Goal: Transaction & Acquisition: Purchase product/service

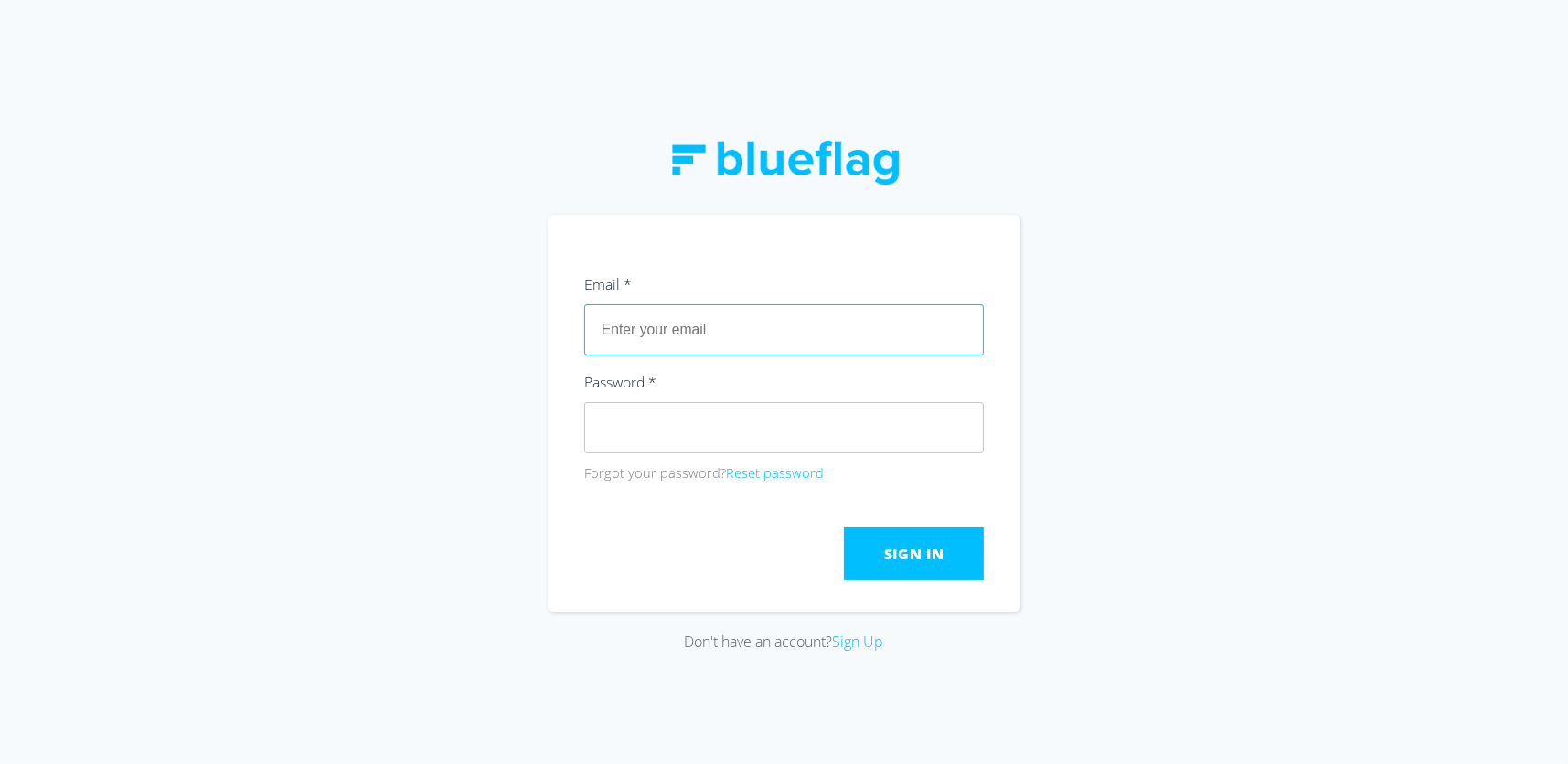
click at [907, 337] on input "text" at bounding box center [784, 330] width 401 height 51
type input "[EMAIL_ADDRESS][DOMAIN_NAME]"
click at [906, 552] on span "Sign In" at bounding box center [914, 553] width 60 height 20
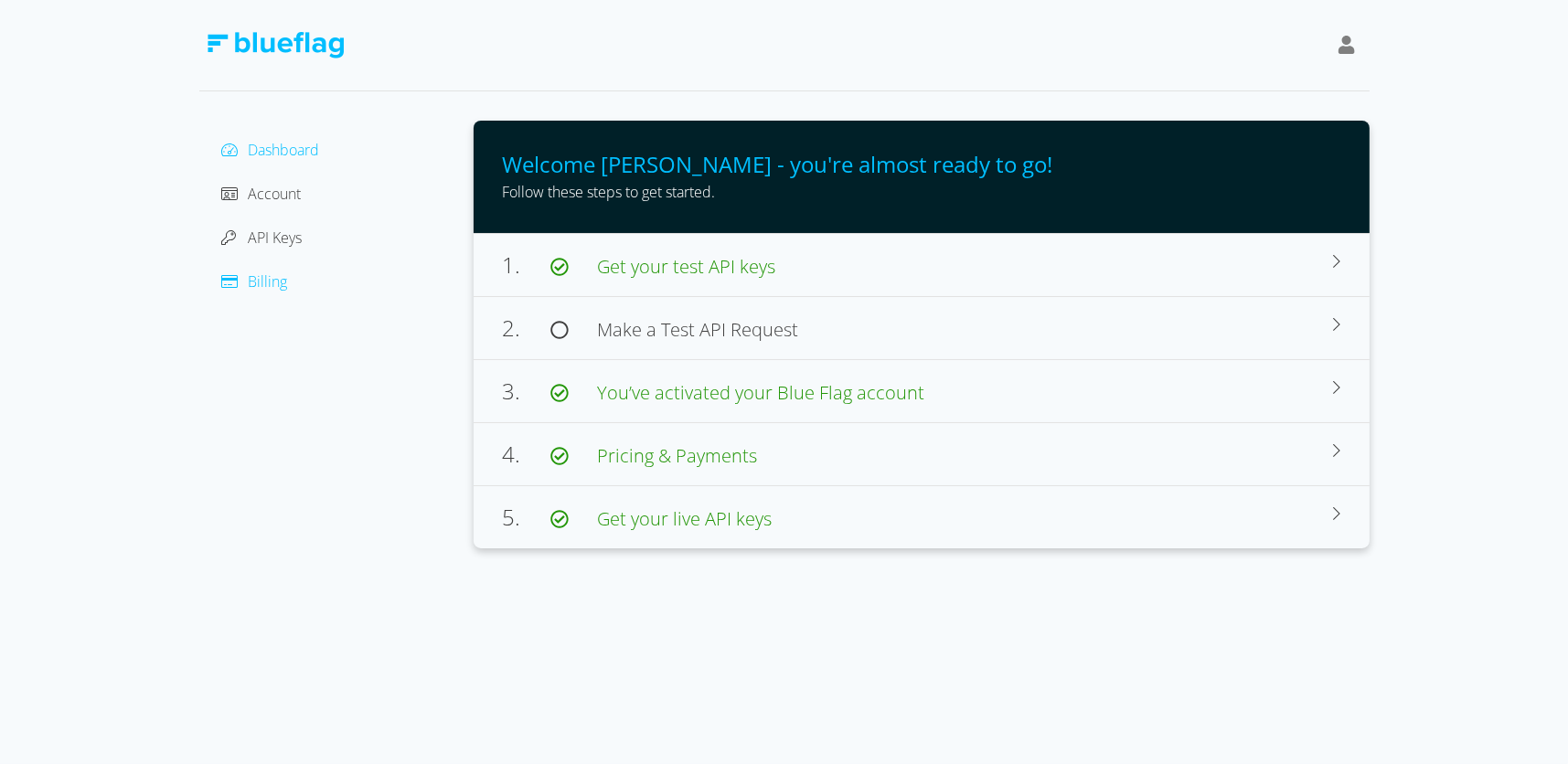
click at [278, 281] on span "Billing" at bounding box center [268, 280] width 40 height 20
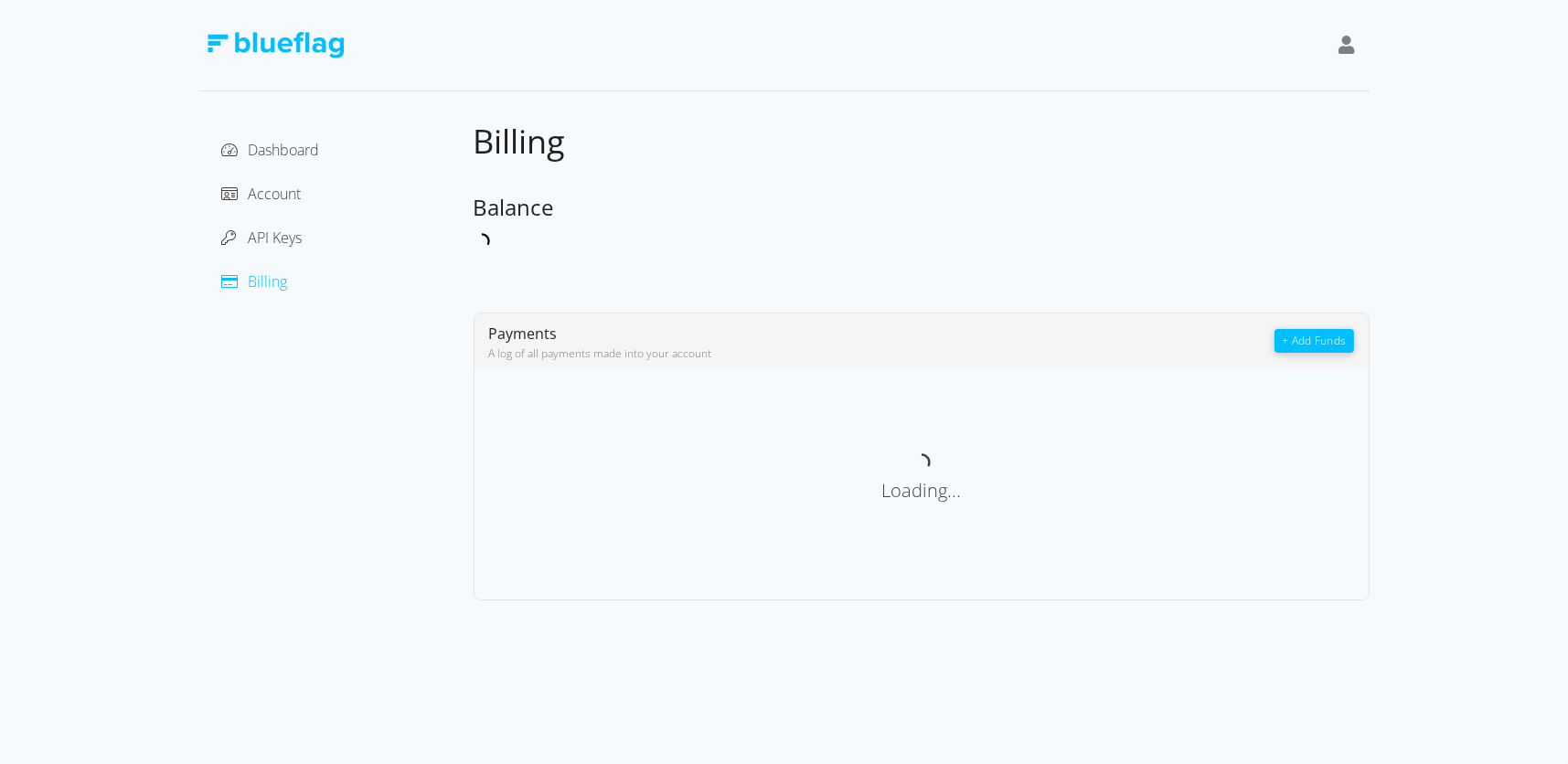
click at [1314, 335] on button "+ Add Funds" at bounding box center [1313, 340] width 78 height 24
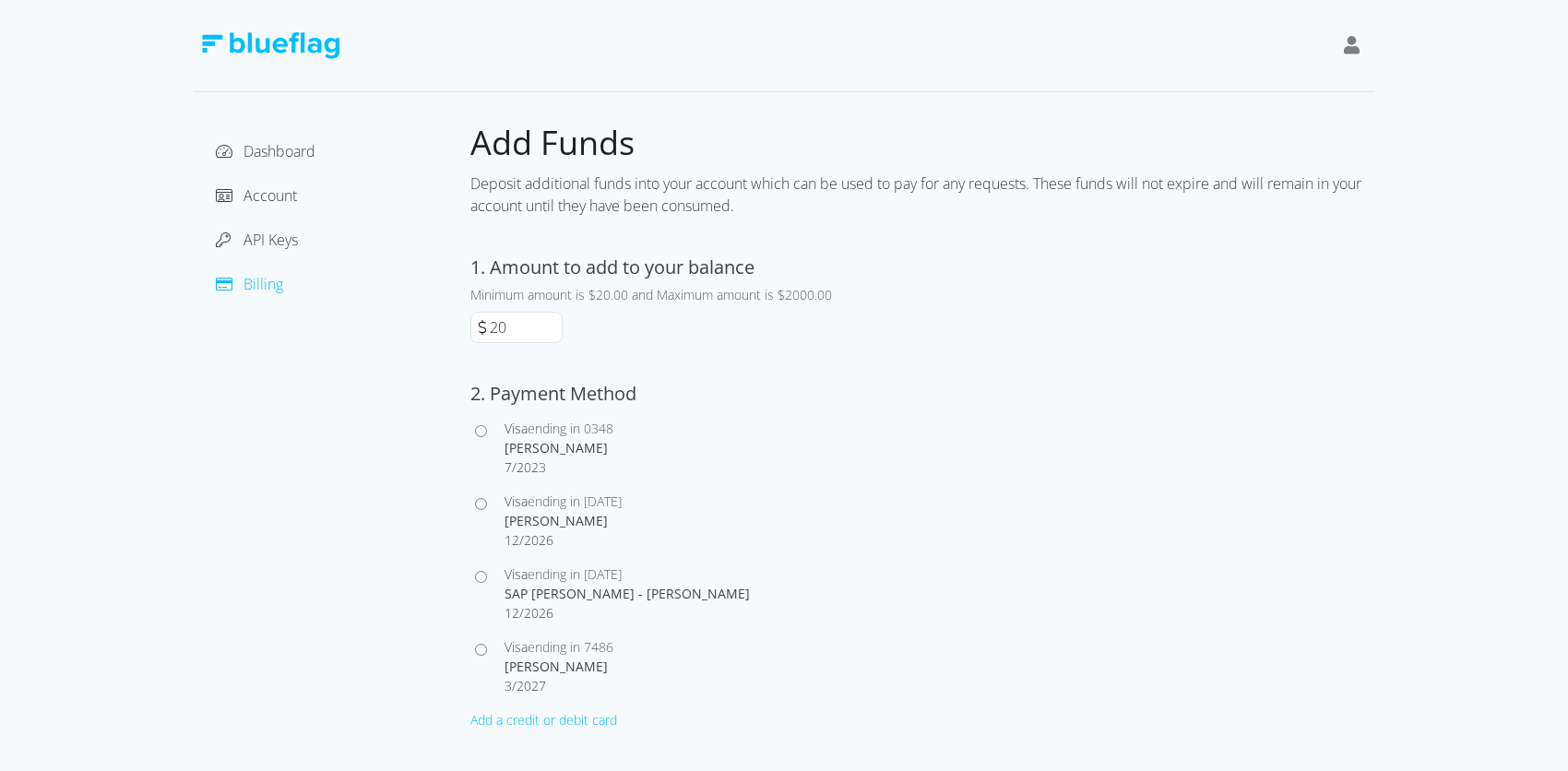
click at [502, 328] on input "20" at bounding box center [523, 327] width 75 height 30
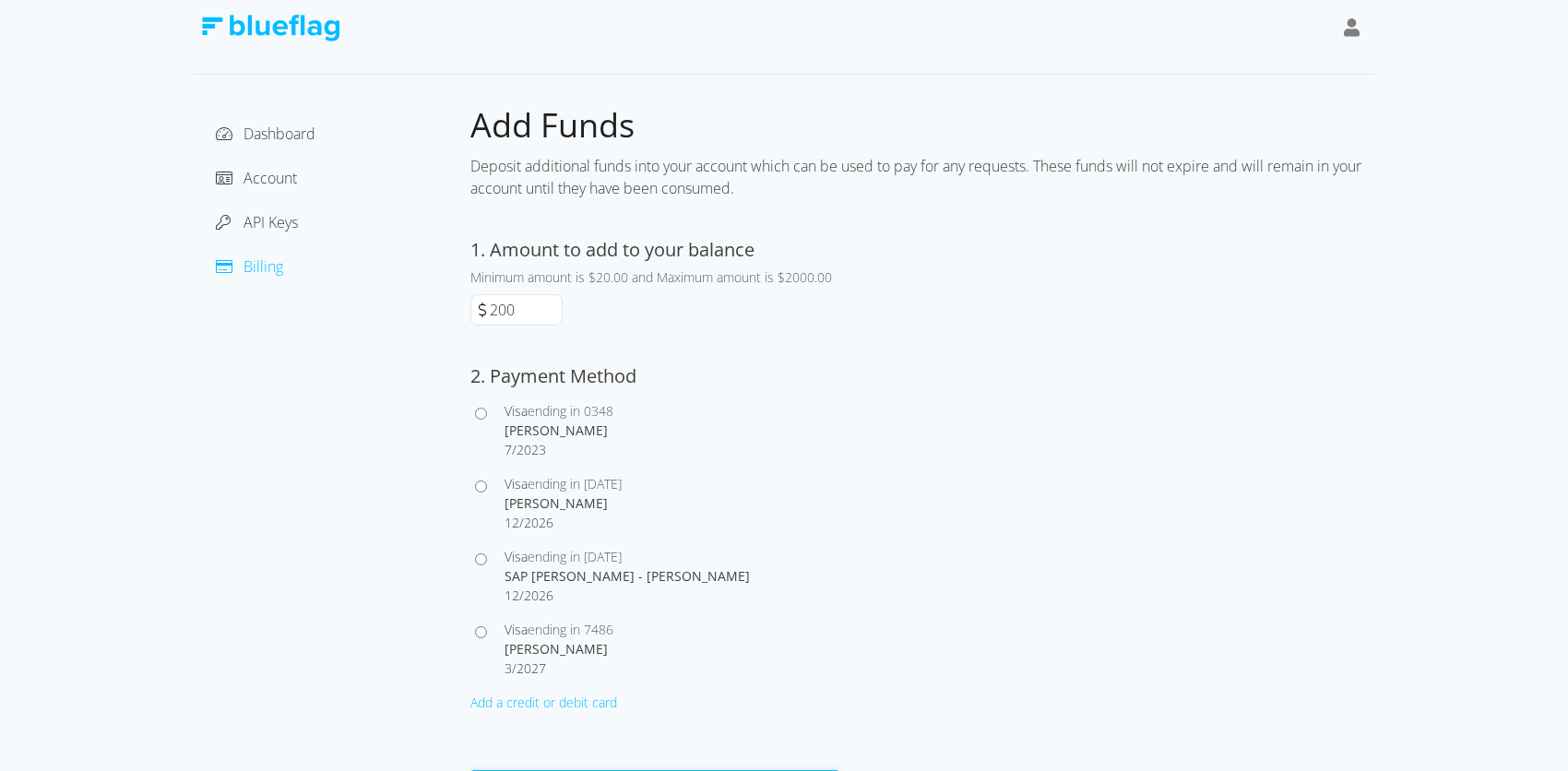
scroll to position [49, 0]
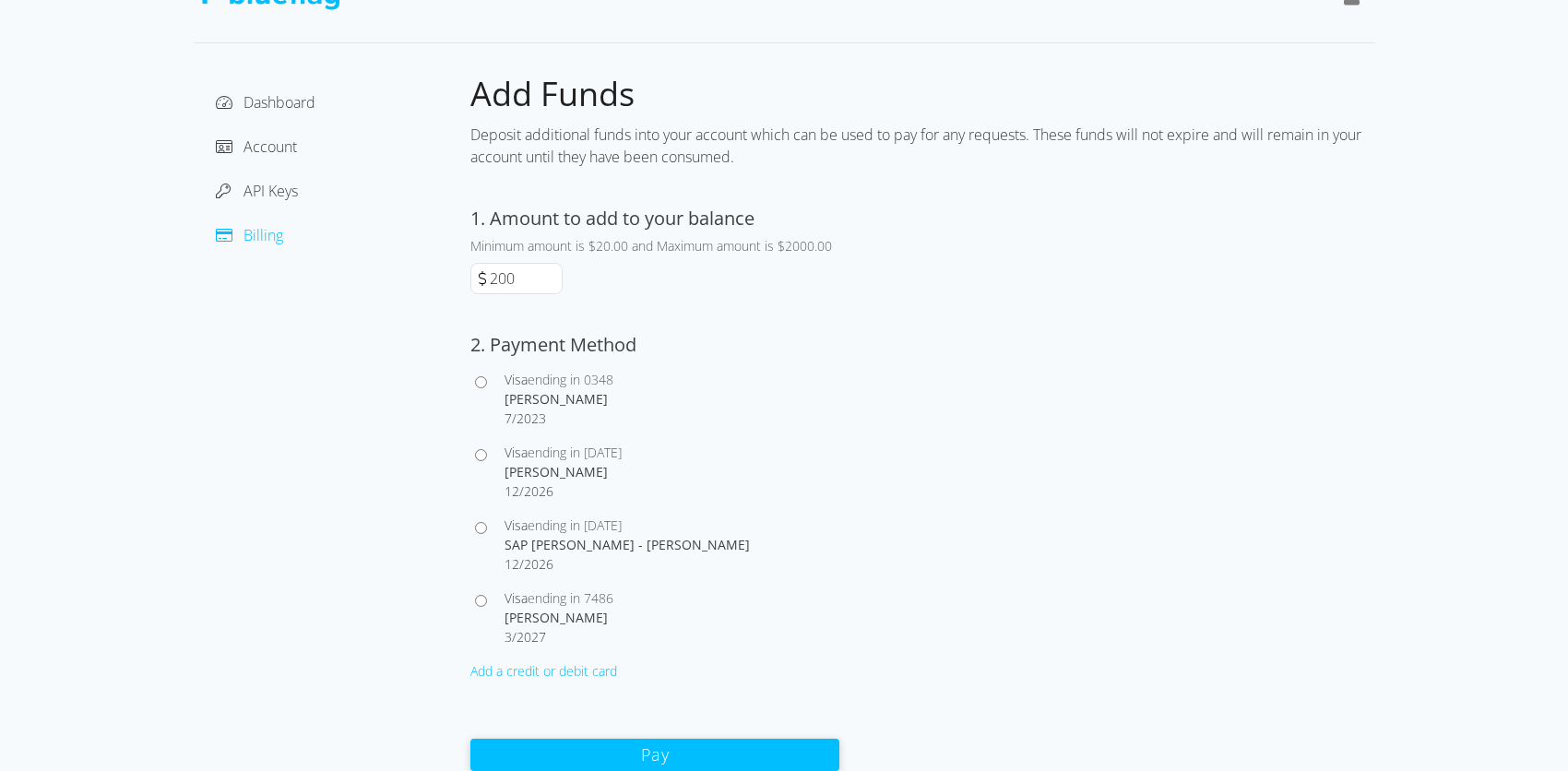
type input "200"
click at [497, 592] on div at bounding box center [488, 617] width 34 height 58
click at [483, 602] on input "Visa ending in 7486 [PERSON_NAME] 3 / 2027" at bounding box center [480, 600] width 12 height 12
radio input "true"
click at [653, 741] on button "Pay" at bounding box center [655, 754] width 369 height 32
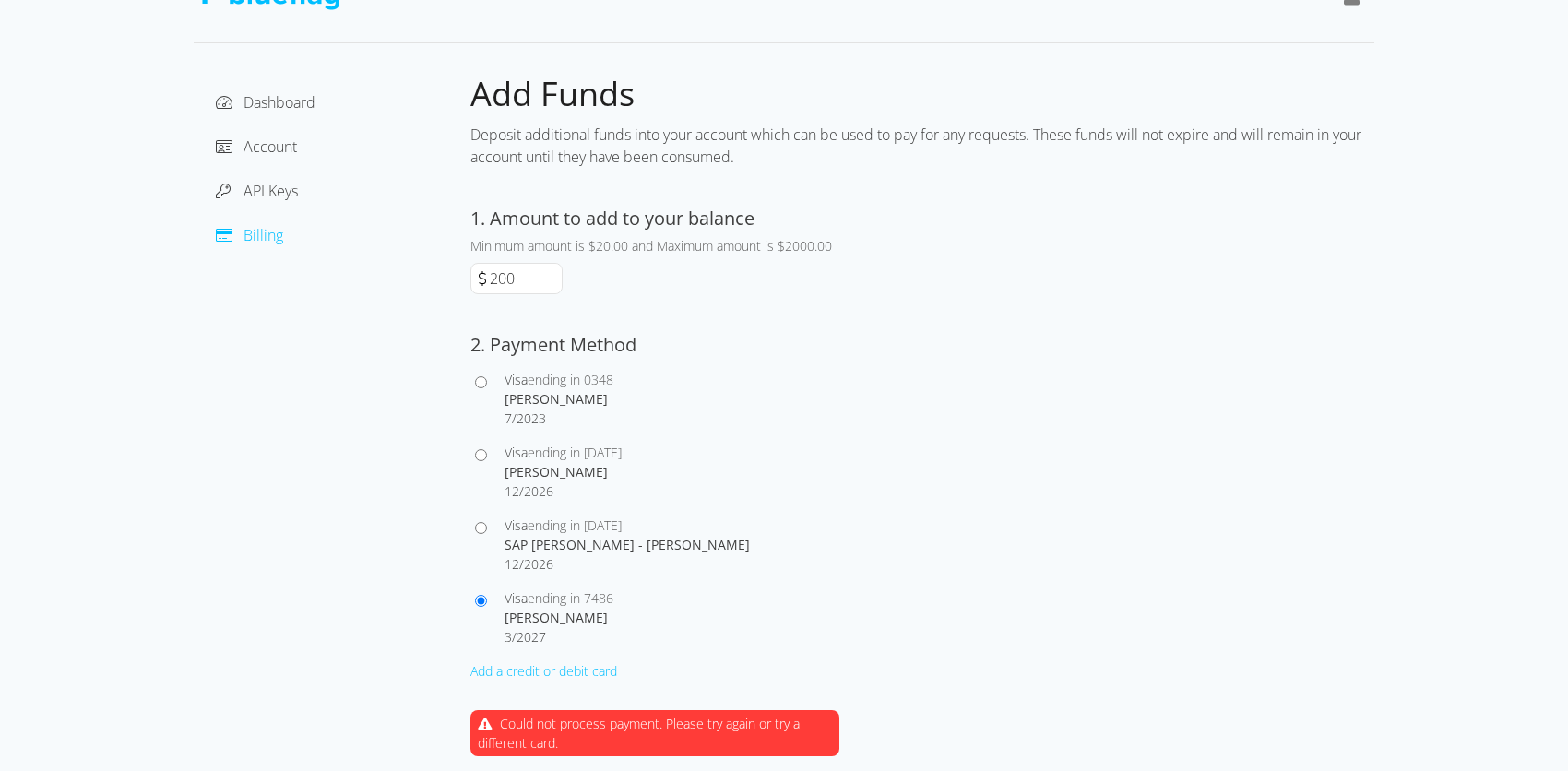
click at [490, 524] on div at bounding box center [488, 544] width 34 height 58
click at [483, 526] on input "Visa ending in [DATE] SAP [PERSON_NAME] - [PERSON_NAME] 12 / 2026" at bounding box center [480, 528] width 12 height 12
radio input "true"
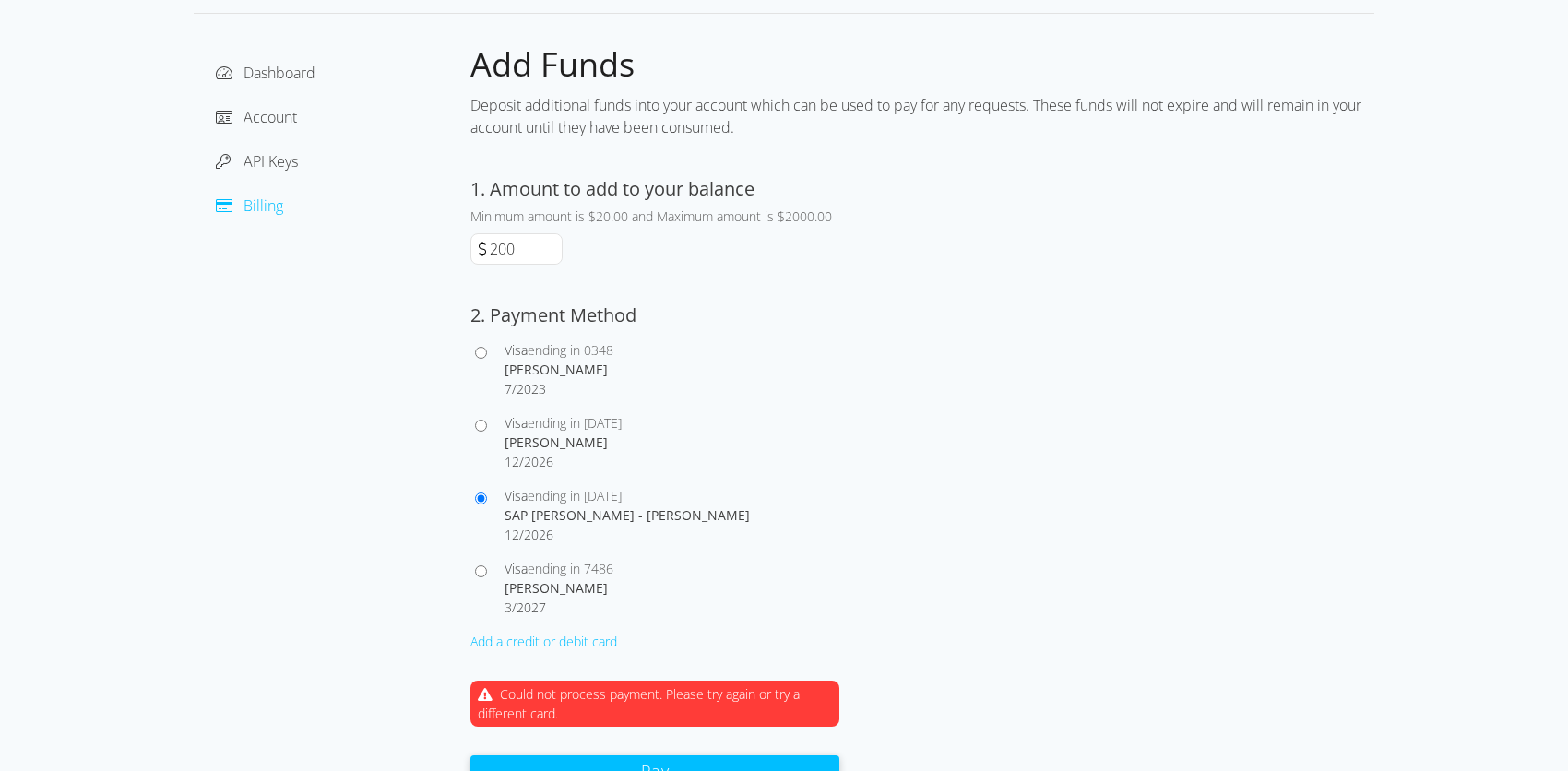
scroll to position [95, 0]
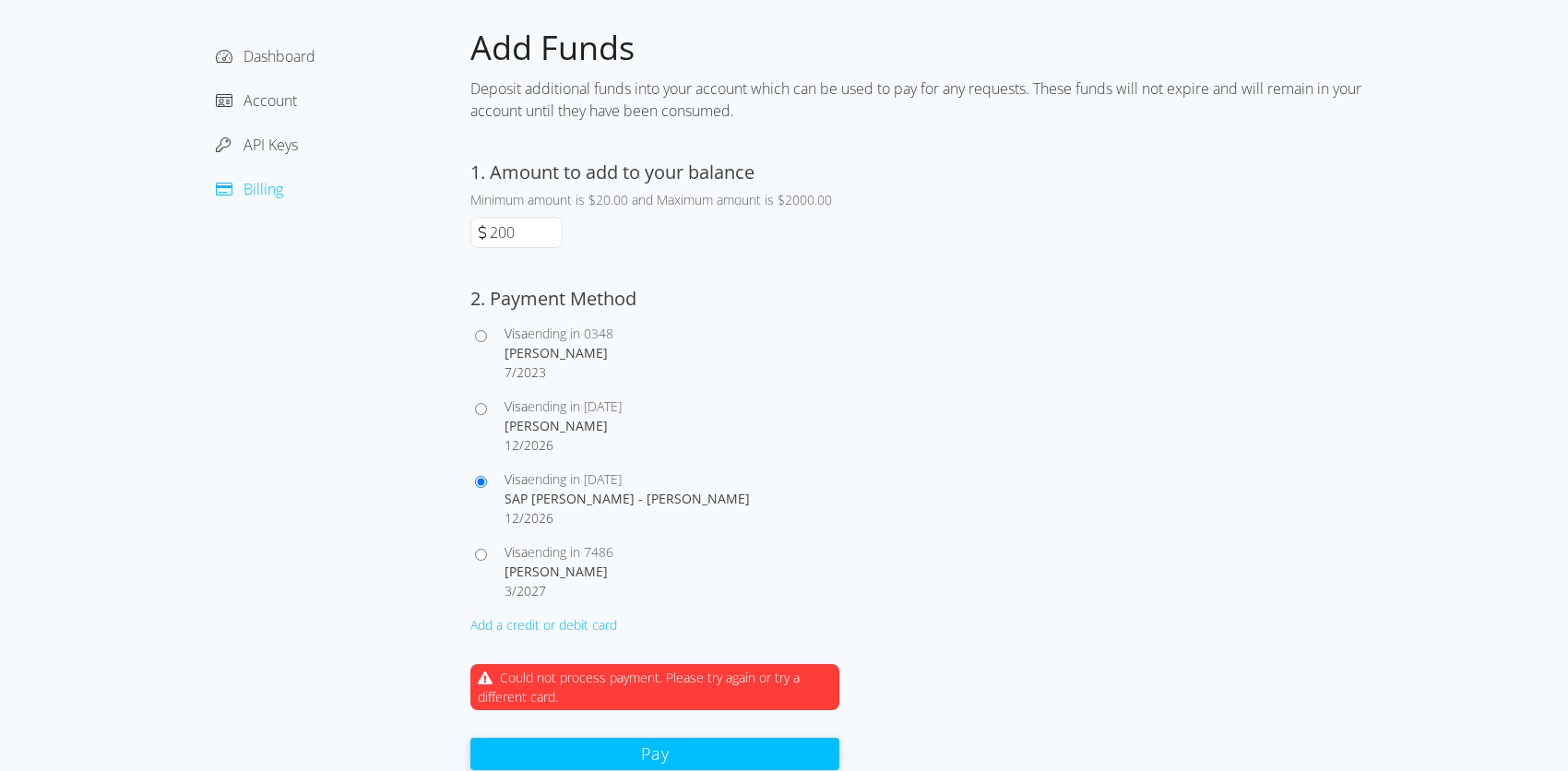
click at [702, 756] on button "Pay" at bounding box center [655, 754] width 369 height 32
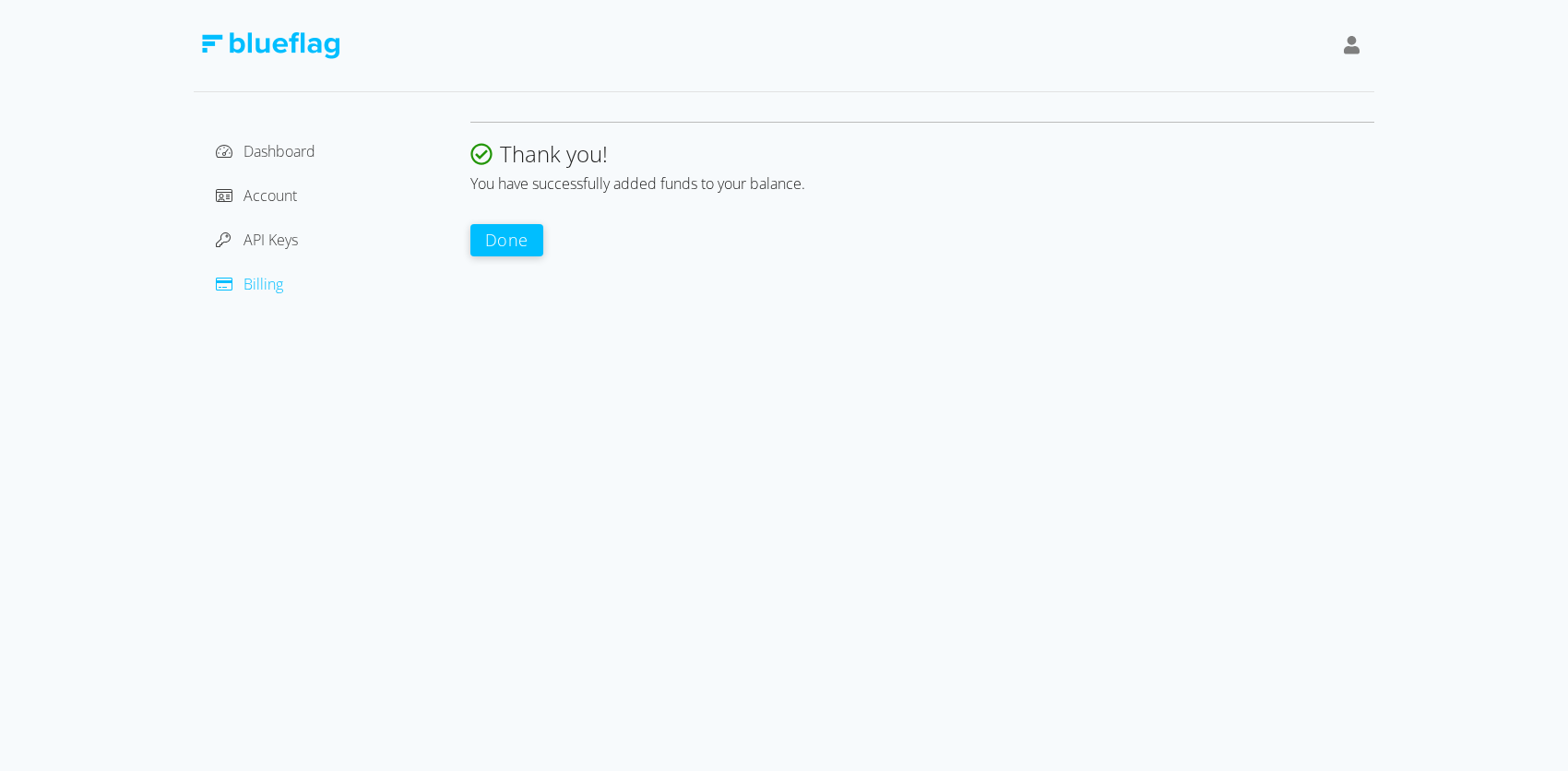
scroll to position [0, 0]
click at [483, 242] on button "Done" at bounding box center [514, 239] width 72 height 32
